Goal: Task Accomplishment & Management: Use online tool/utility

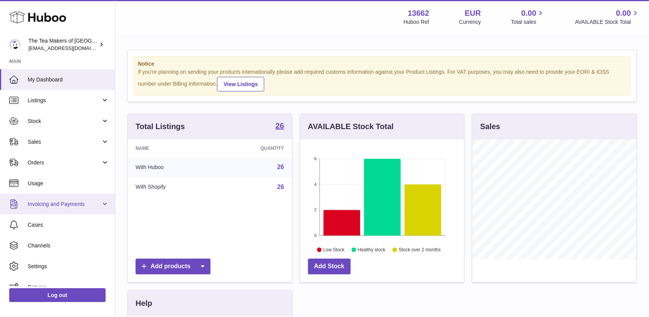
scroll to position [120, 163]
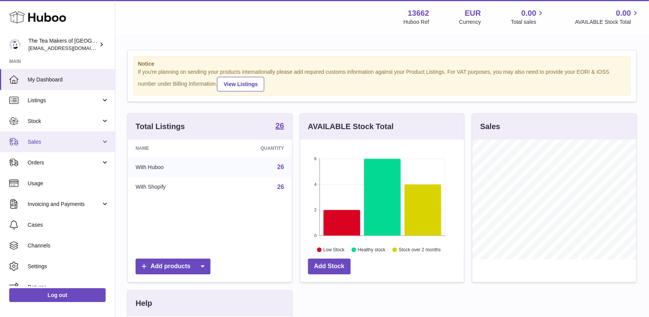
click at [41, 144] on span "Sales" at bounding box center [64, 141] width 73 height 7
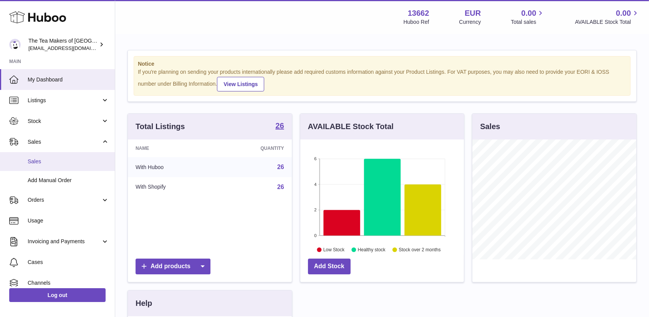
click at [37, 160] on span "Sales" at bounding box center [68, 161] width 81 height 7
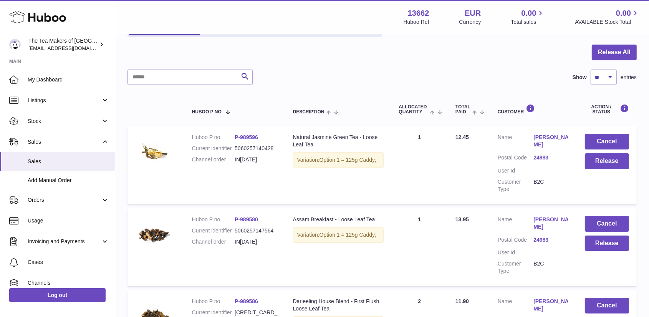
scroll to position [28, 0]
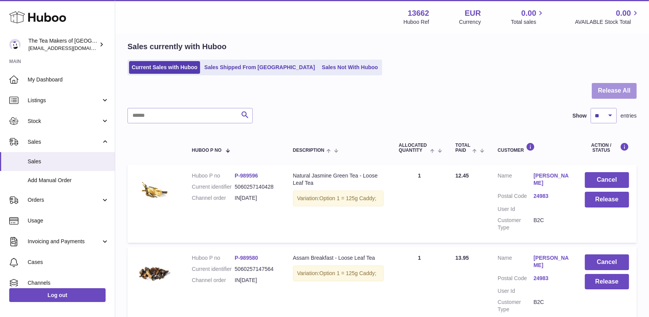
click at [622, 89] on button "Release All" at bounding box center [613, 91] width 45 height 16
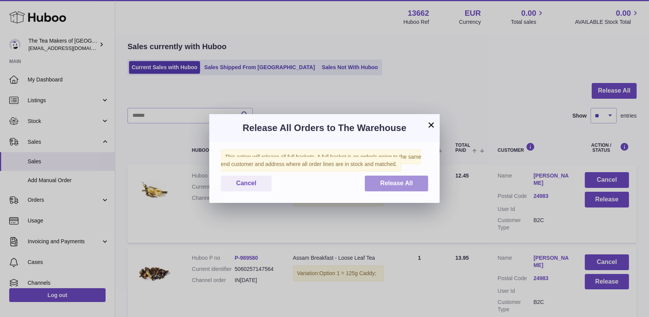
drag, startPoint x: 381, startPoint y: 181, endPoint x: 386, endPoint y: 182, distance: 4.6
click at [381, 181] on span "Release All" at bounding box center [396, 183] width 33 height 7
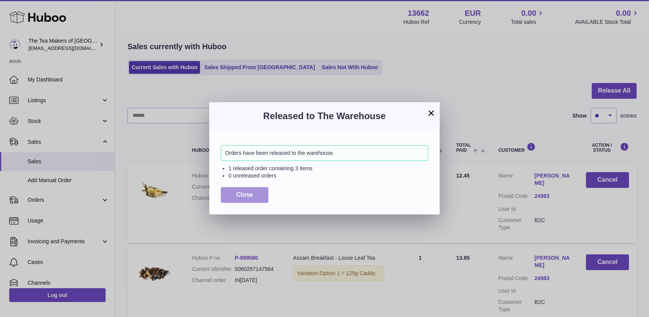
click at [244, 197] on span "Close" at bounding box center [244, 194] width 17 height 7
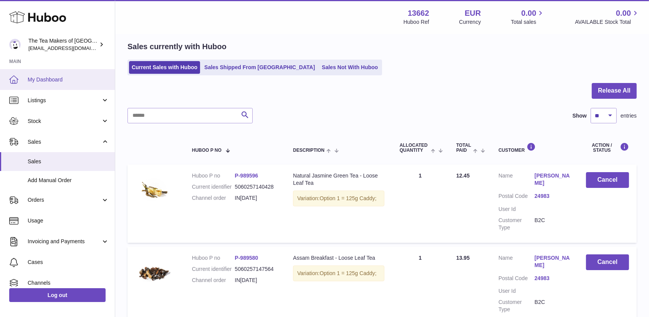
click at [31, 76] on span "My Dashboard" at bounding box center [68, 79] width 81 height 7
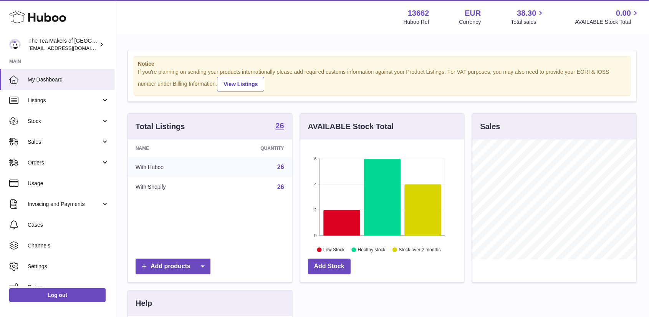
scroll to position [120, 163]
